Goal: Find contact information: Find contact information

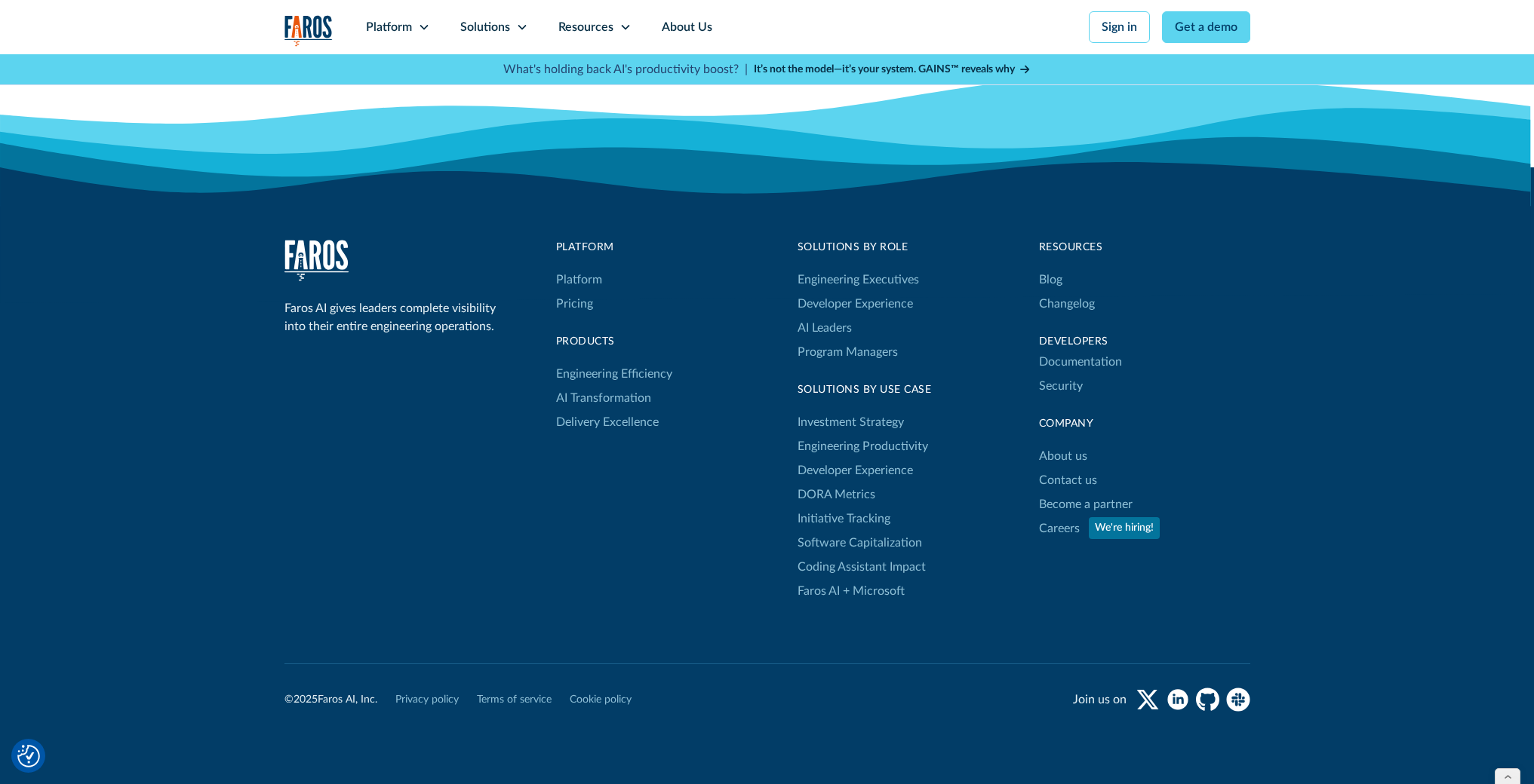
scroll to position [4945, 0]
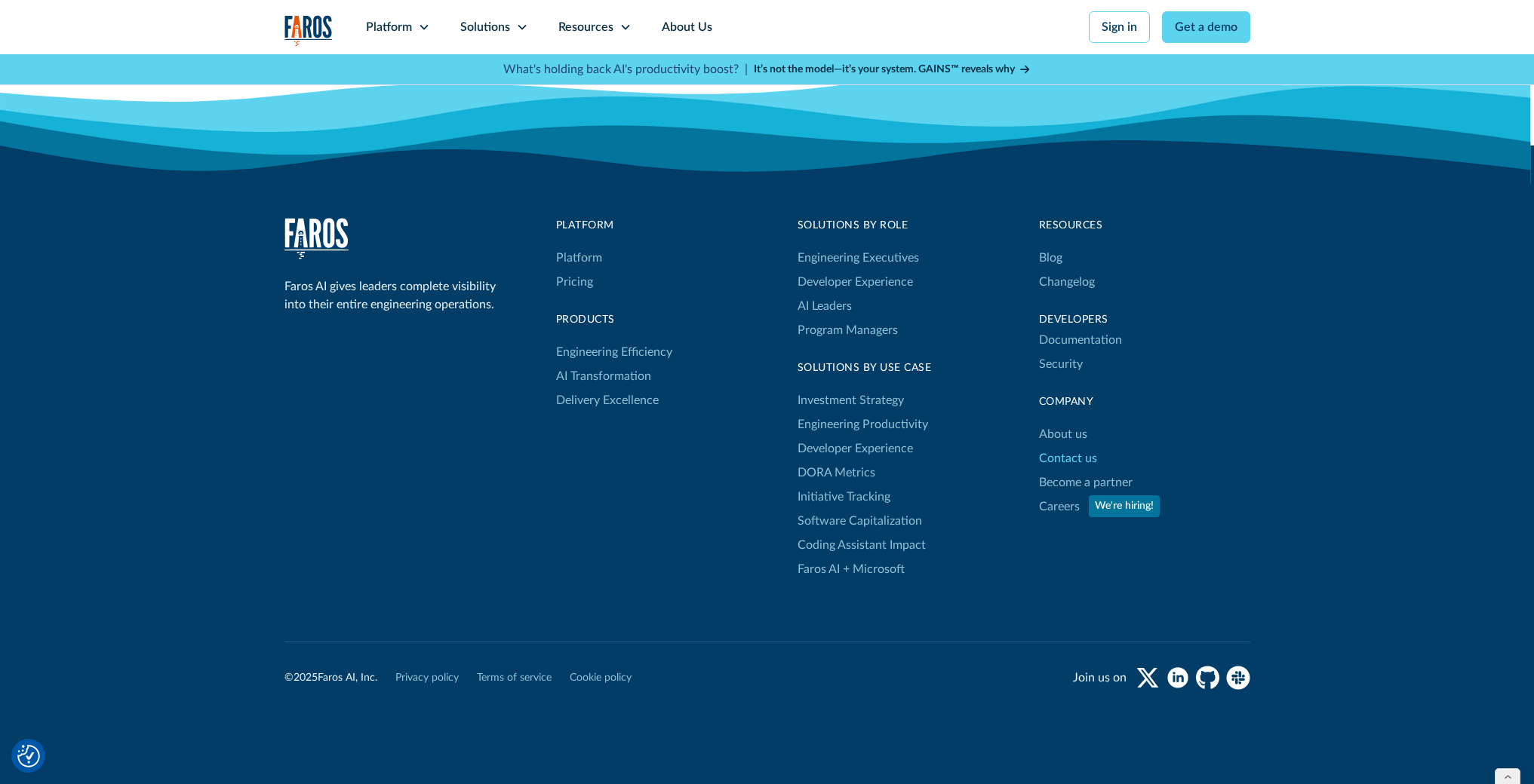
click at [1066, 447] on link "Contact us" at bounding box center [1068, 459] width 58 height 24
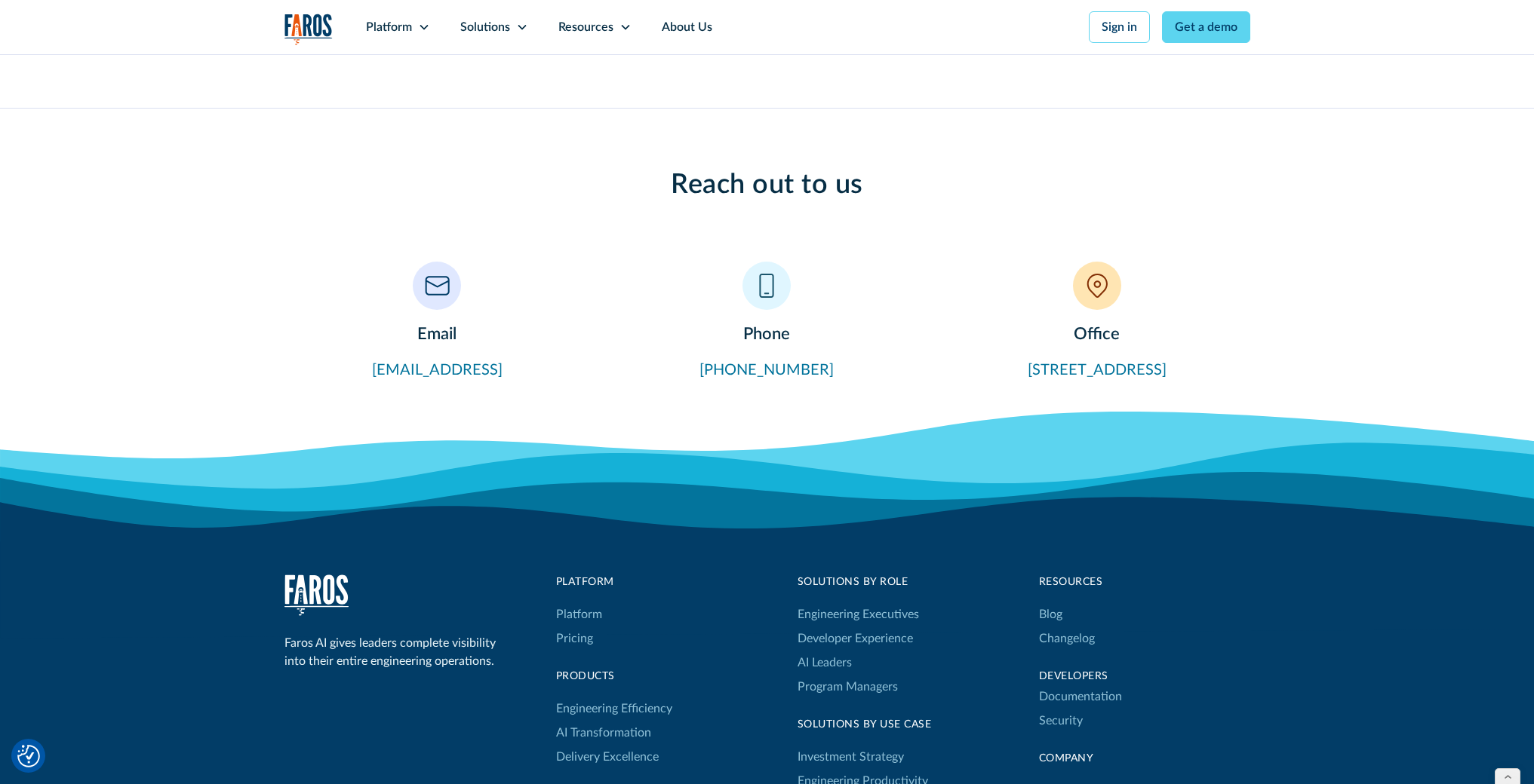
scroll to position [510, 0]
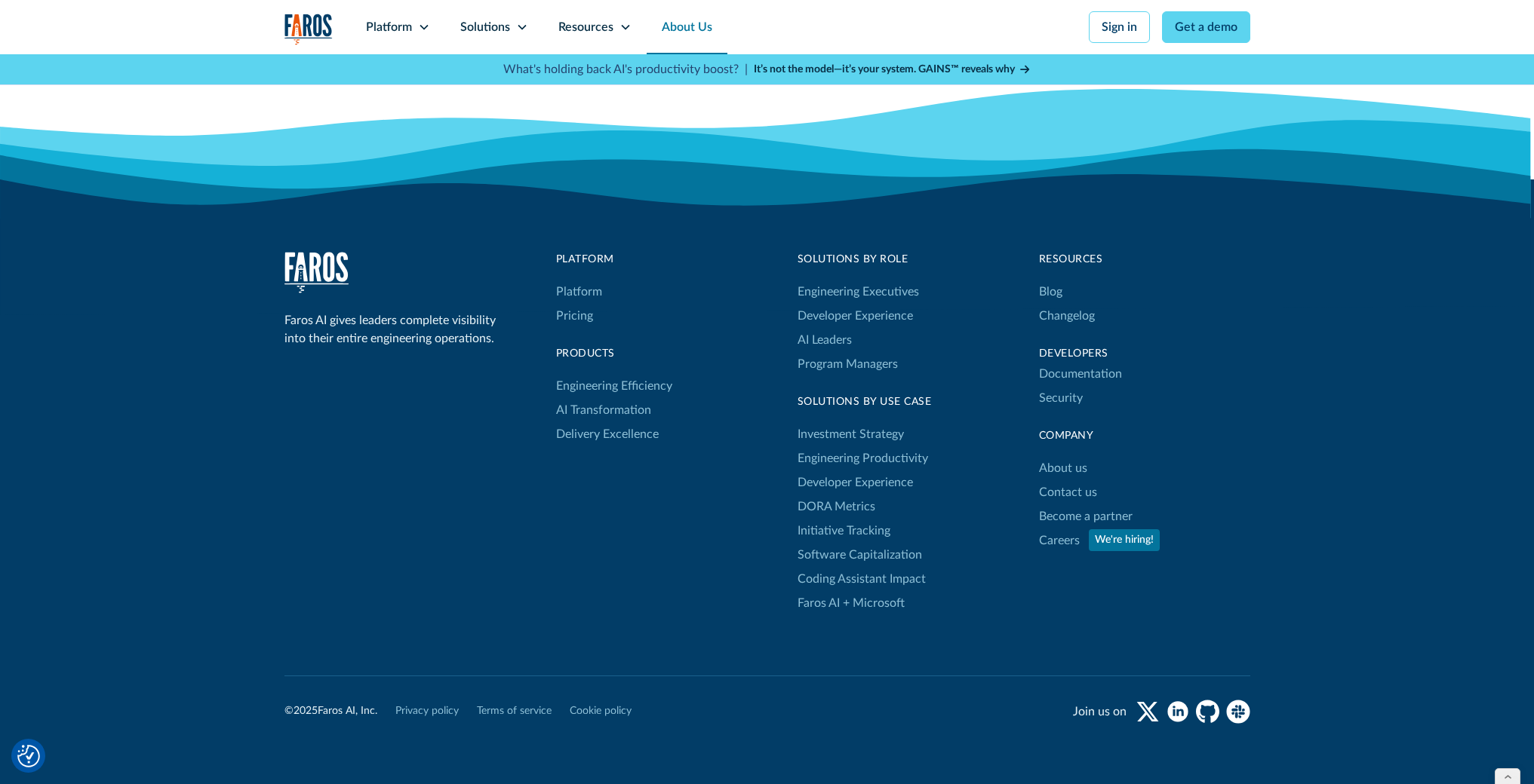
scroll to position [4185, 0]
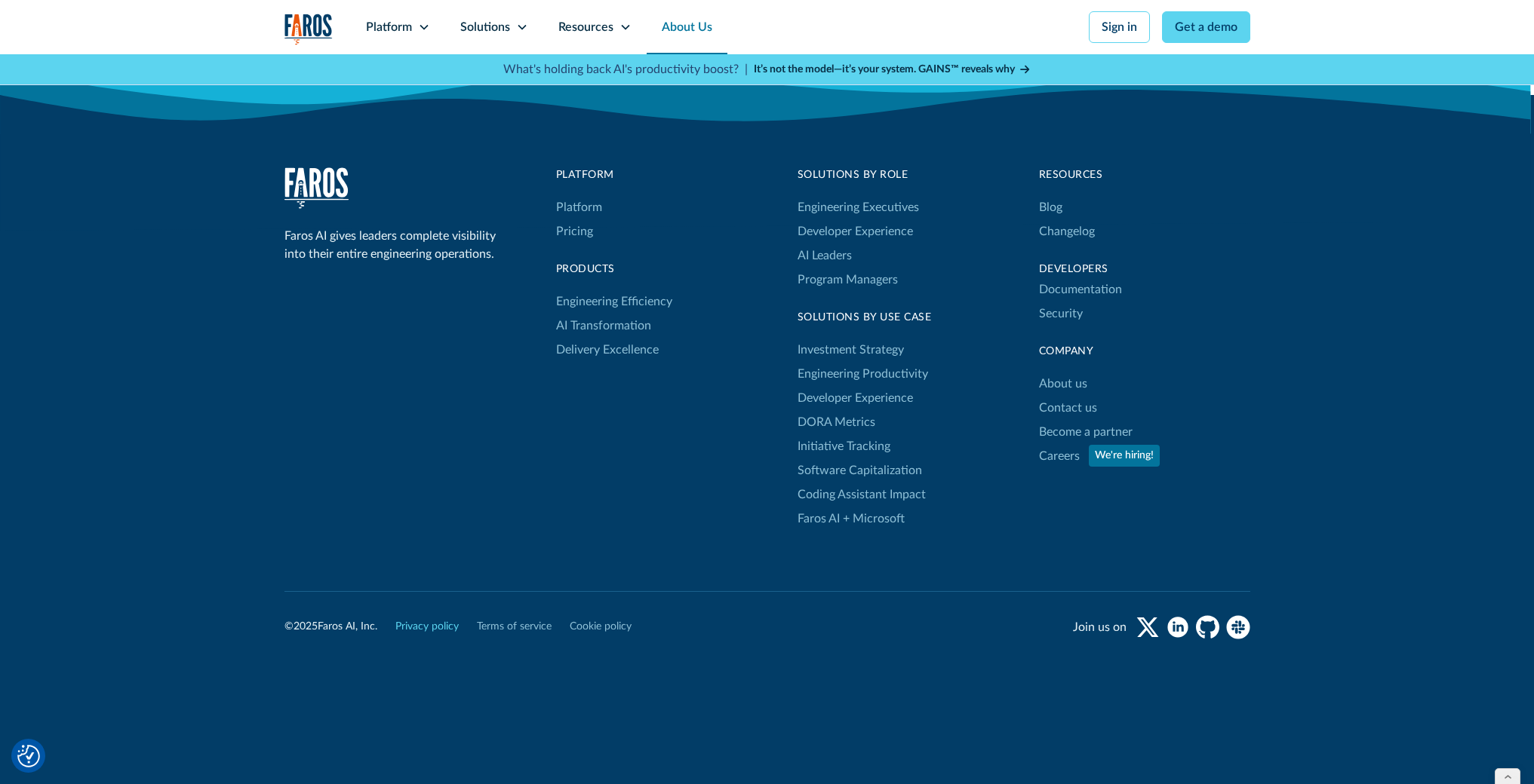
click at [442, 629] on link "Privacy policy" at bounding box center [427, 627] width 63 height 16
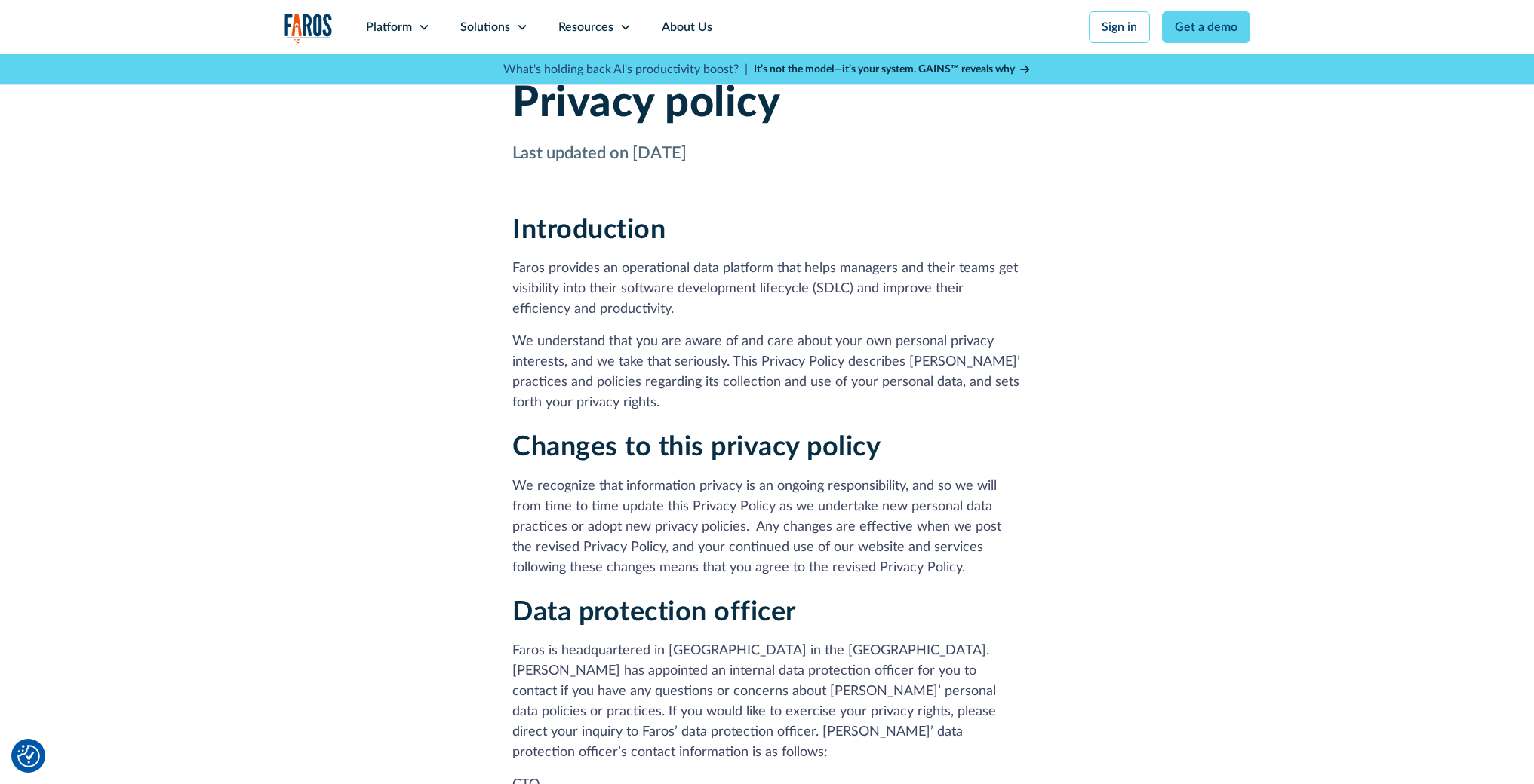
scroll to position [518, 0]
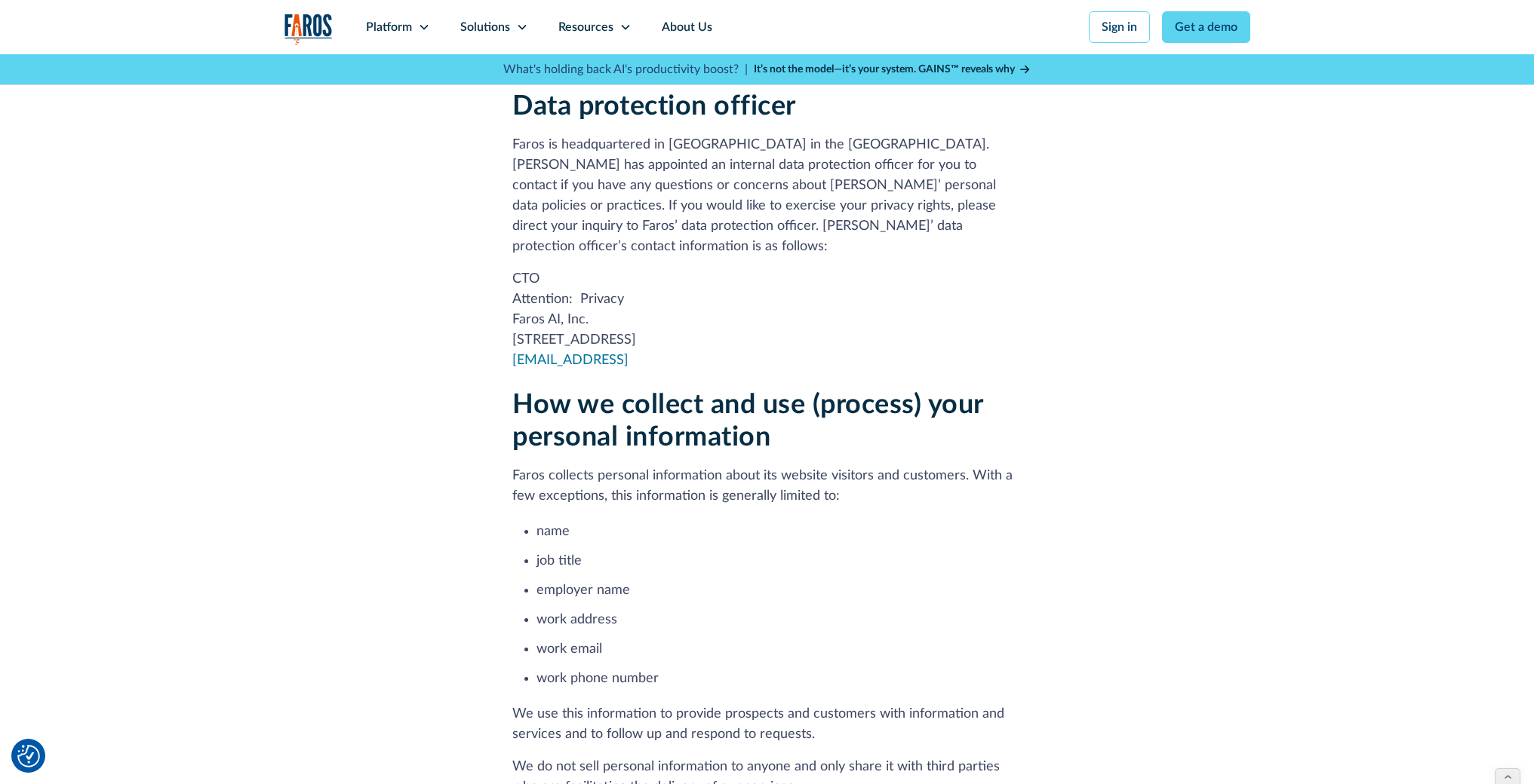
click at [580, 316] on p "CTO Attention: Privacy Faros AI, Inc. 2261 Market Street, Suite 10290, San Fran…" at bounding box center [767, 320] width 509 height 101
copy p "2261 Market Street, Suite 10290, San Francisco, CA 94114"
